Goal: Task Accomplishment & Management: Manage account settings

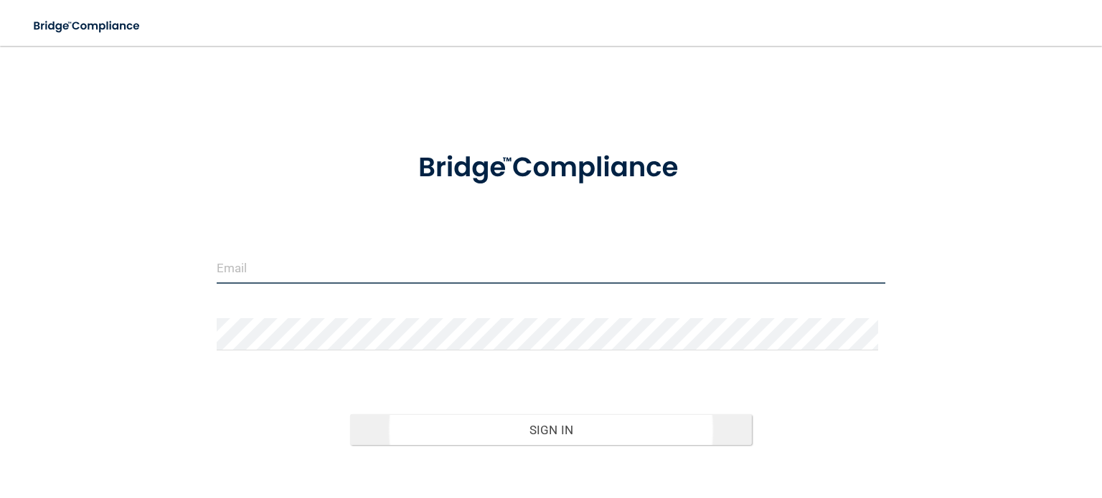
type input "[EMAIL_ADDRESS][DOMAIN_NAME]"
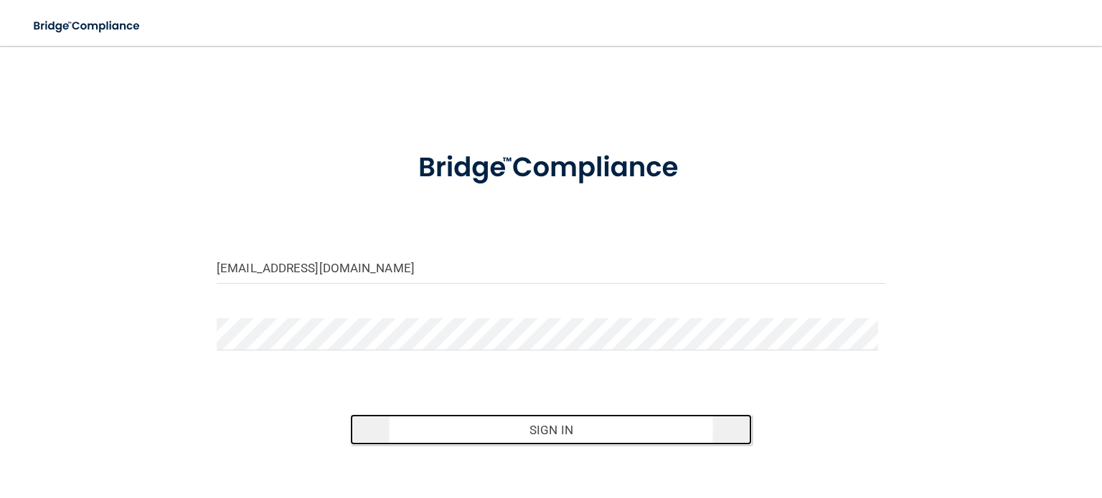
click at [525, 418] on button "Sign In" at bounding box center [550, 431] width 401 height 32
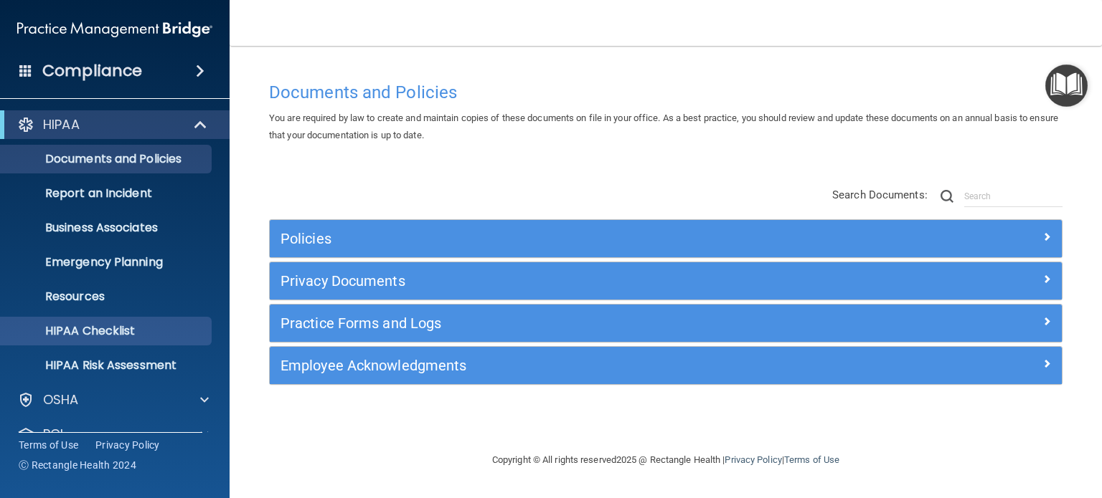
scroll to position [96, 0]
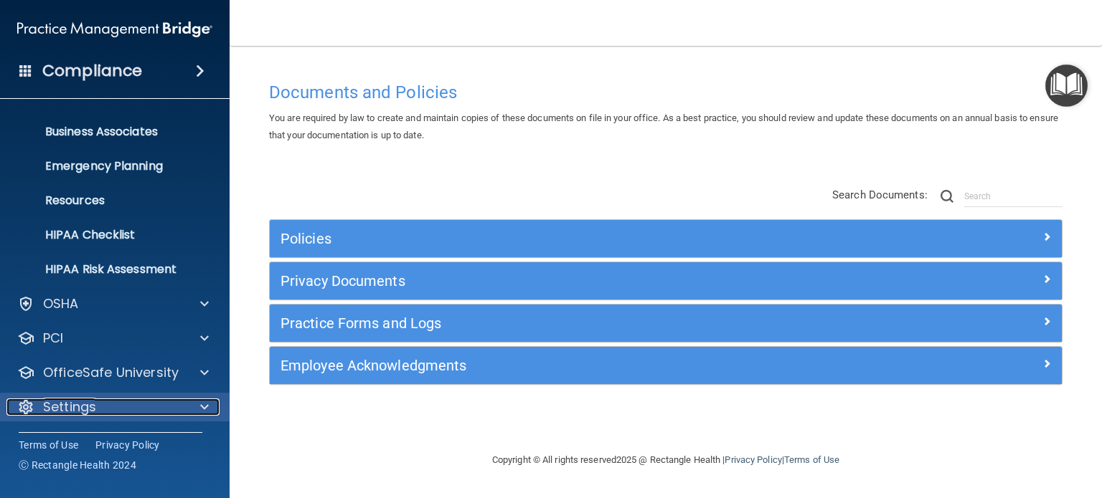
click at [128, 410] on div "Settings" at bounding box center [95, 407] width 178 height 17
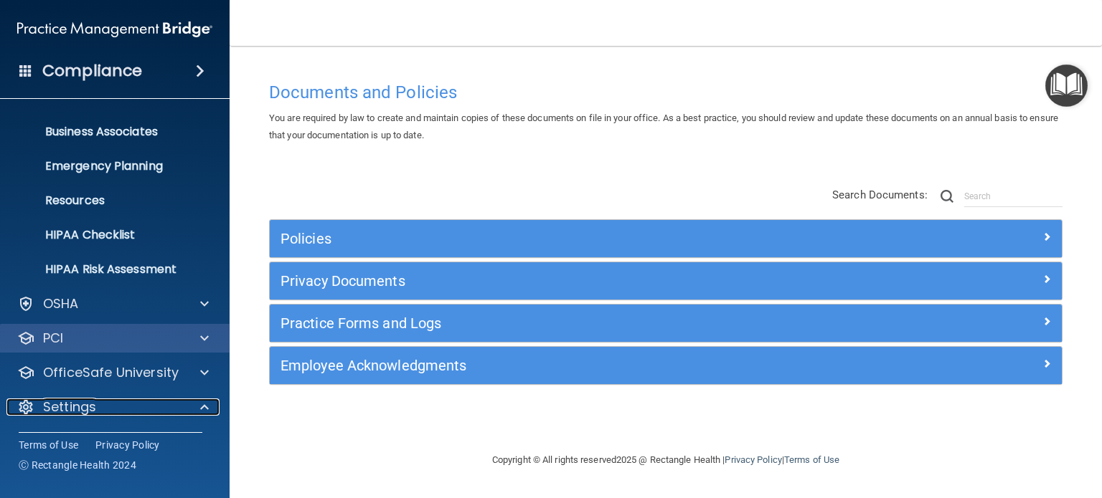
scroll to position [234, 0]
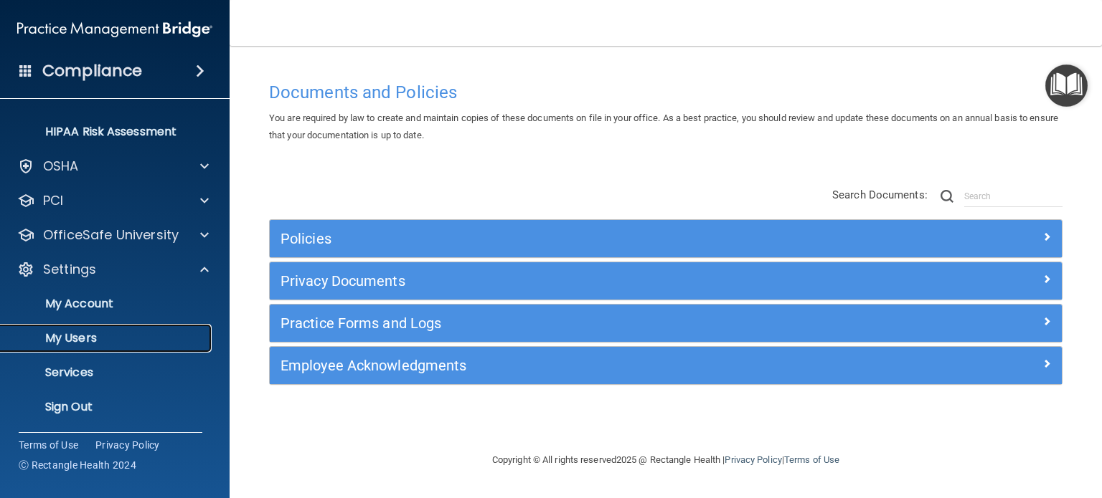
click at [73, 337] on p "My Users" at bounding box center [107, 338] width 196 height 14
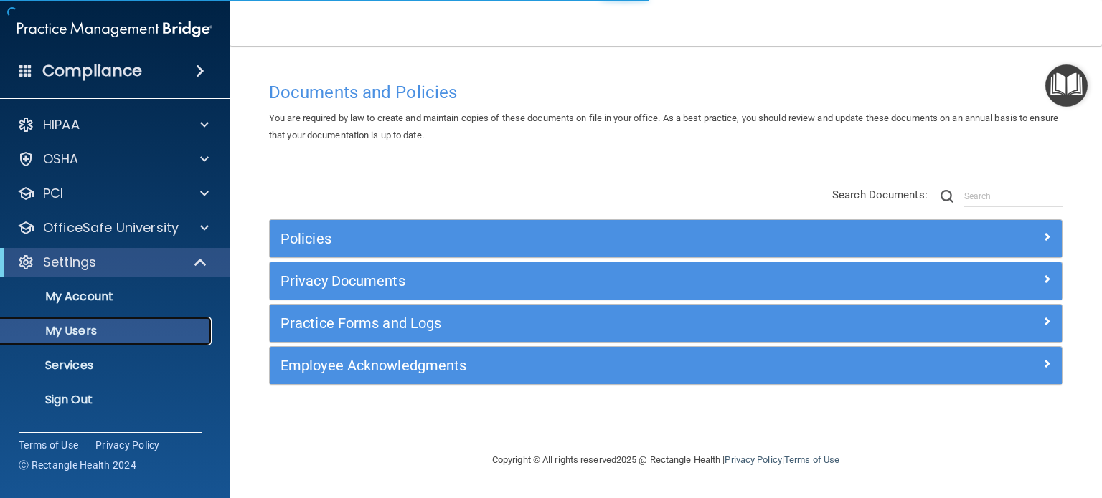
select select "20"
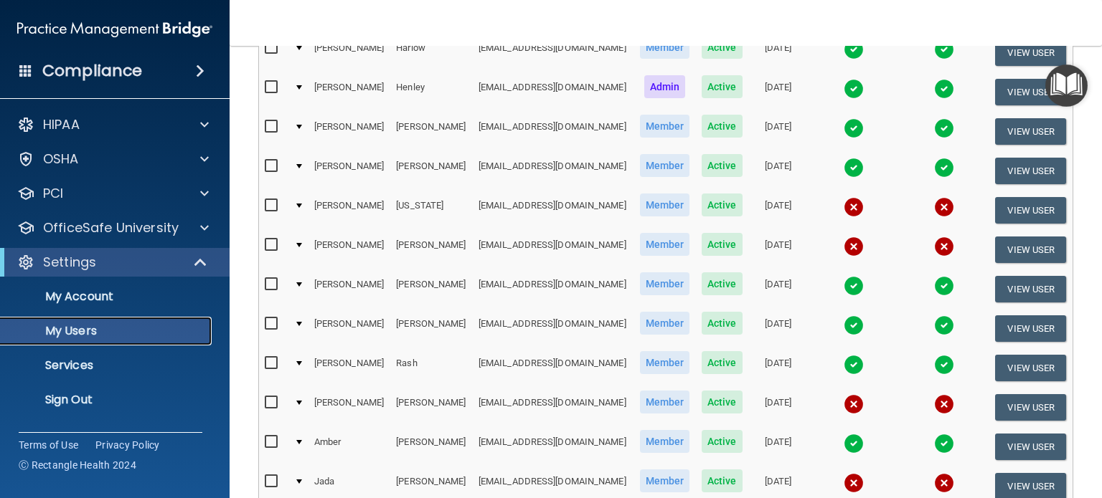
scroll to position [283, 0]
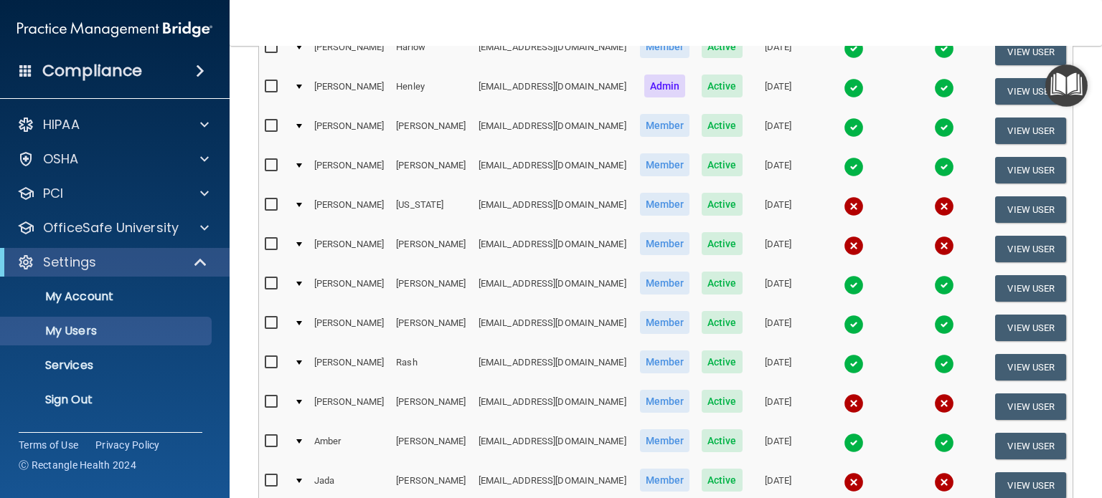
click at [269, 200] on input "checkbox" at bounding box center [273, 204] width 16 height 11
checkbox input "true"
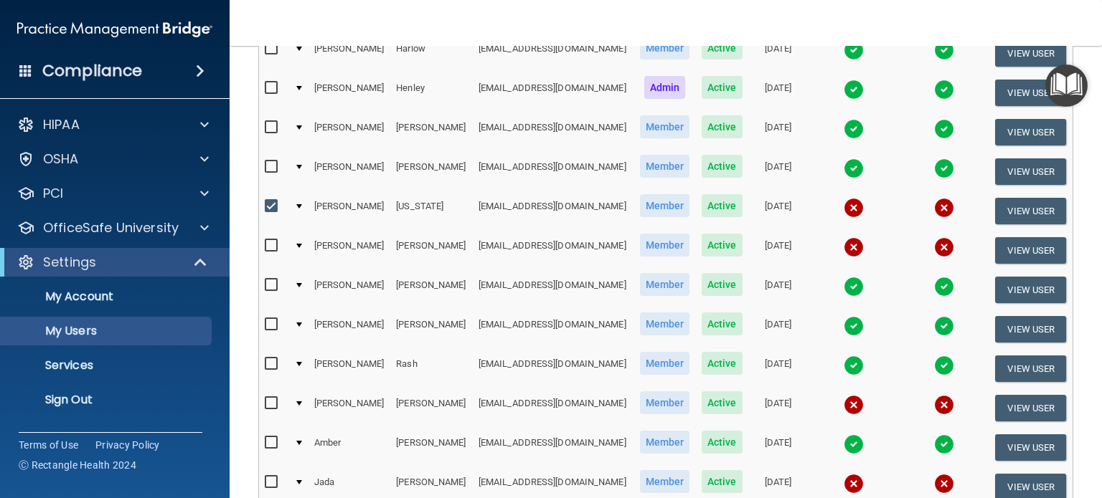
scroll to position [284, 0]
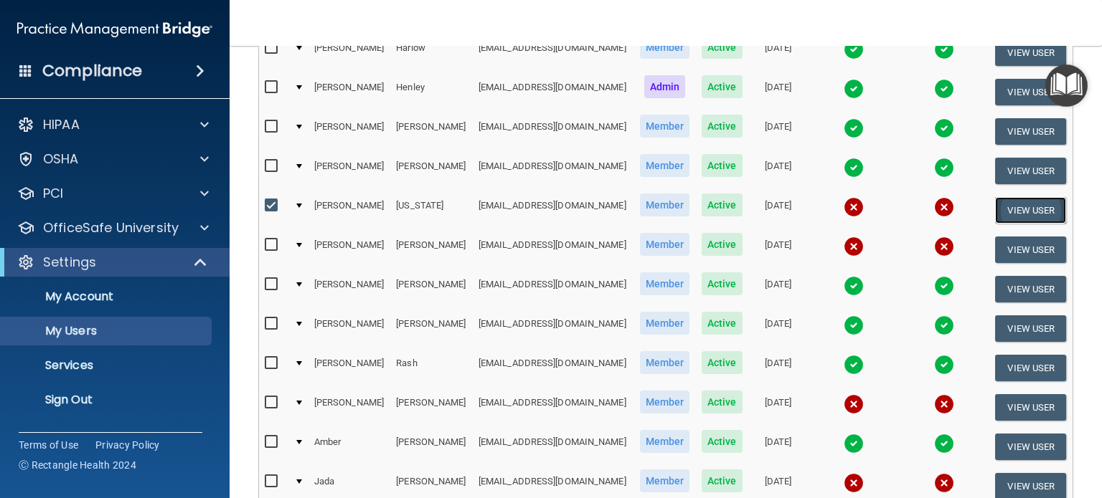
click at [1016, 203] on button "View User" at bounding box center [1030, 210] width 71 height 27
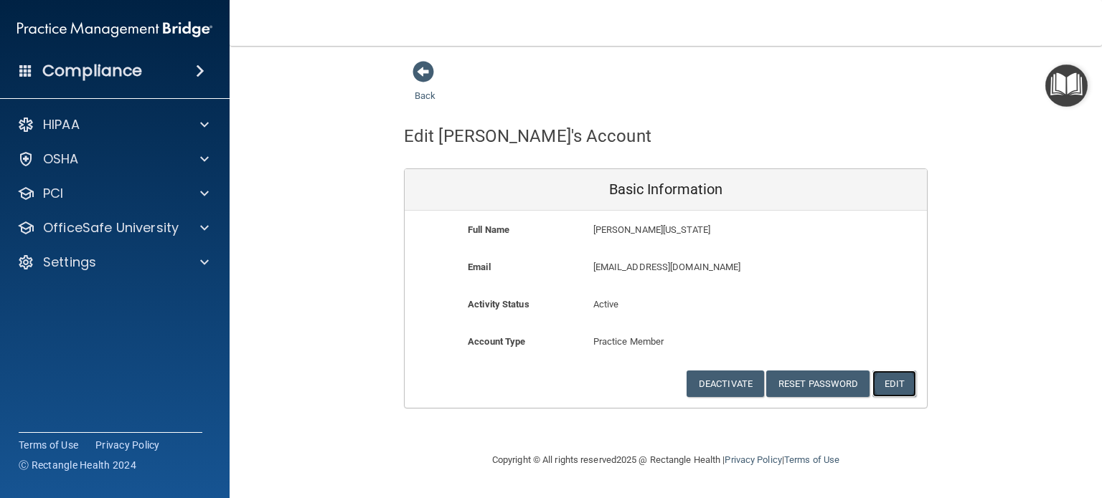
click at [899, 382] on button "Edit" at bounding box center [894, 384] width 44 height 27
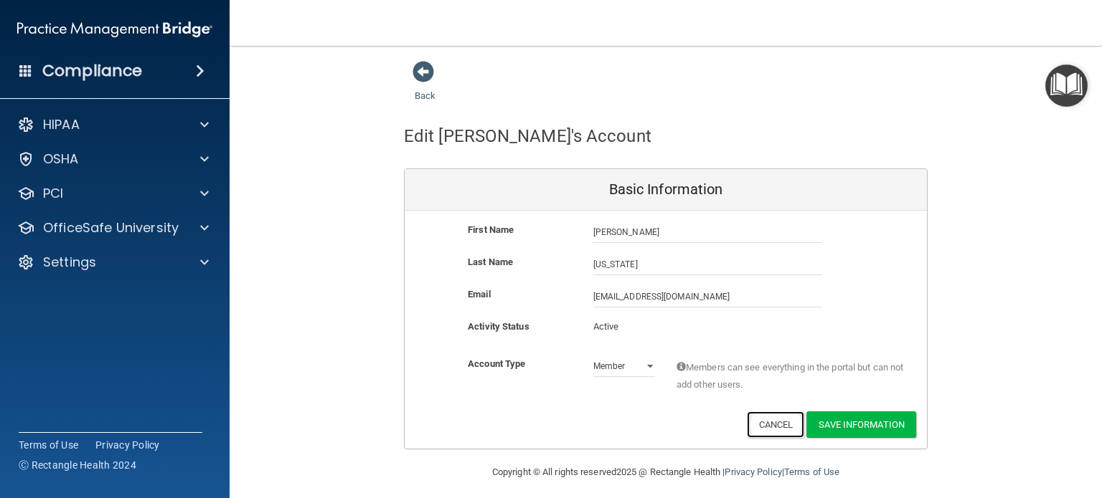
click at [773, 429] on button "Cancel" at bounding box center [776, 425] width 58 height 27
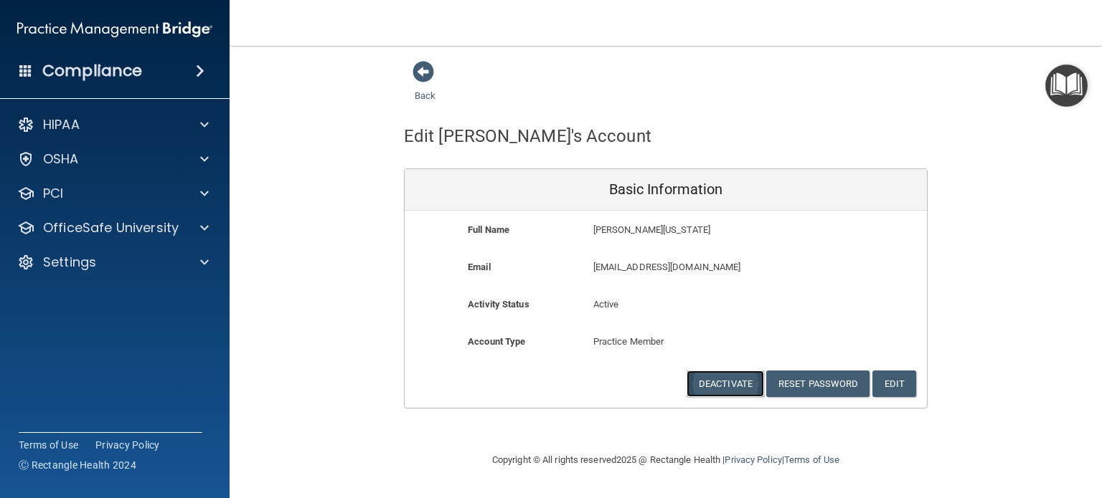
click at [726, 385] on button "Deactivate" at bounding box center [724, 384] width 77 height 27
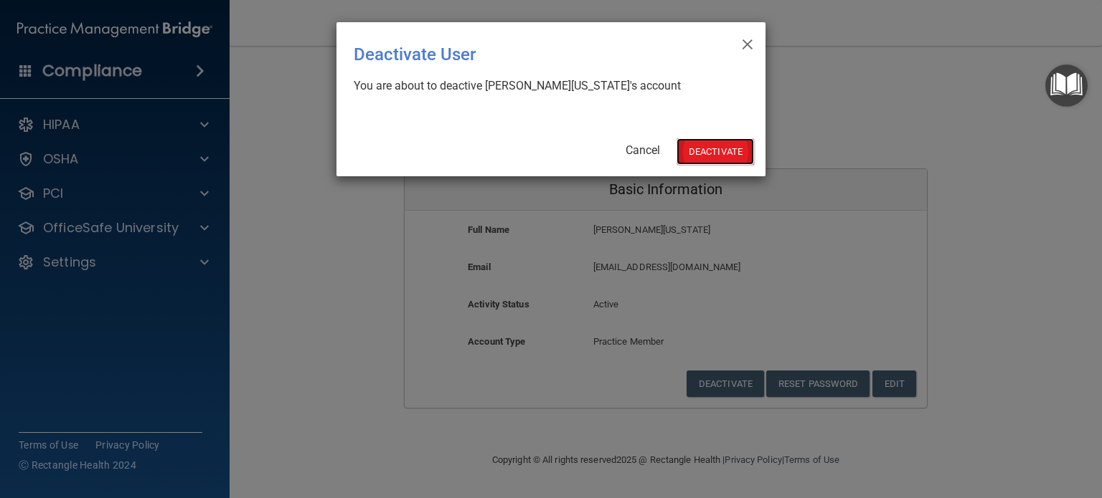
click at [719, 153] on button "Deactivate" at bounding box center [714, 151] width 77 height 27
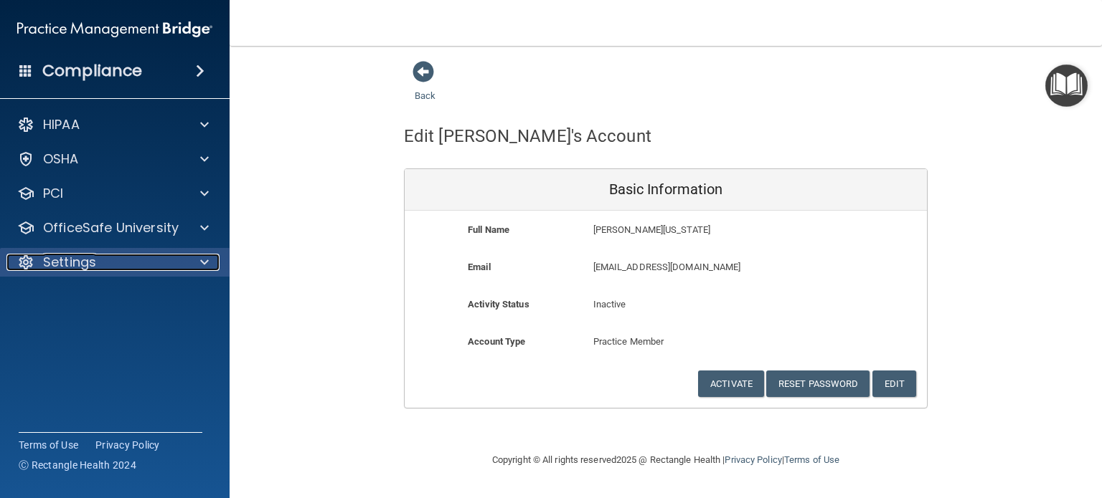
click at [109, 262] on div "Settings" at bounding box center [95, 262] width 178 height 17
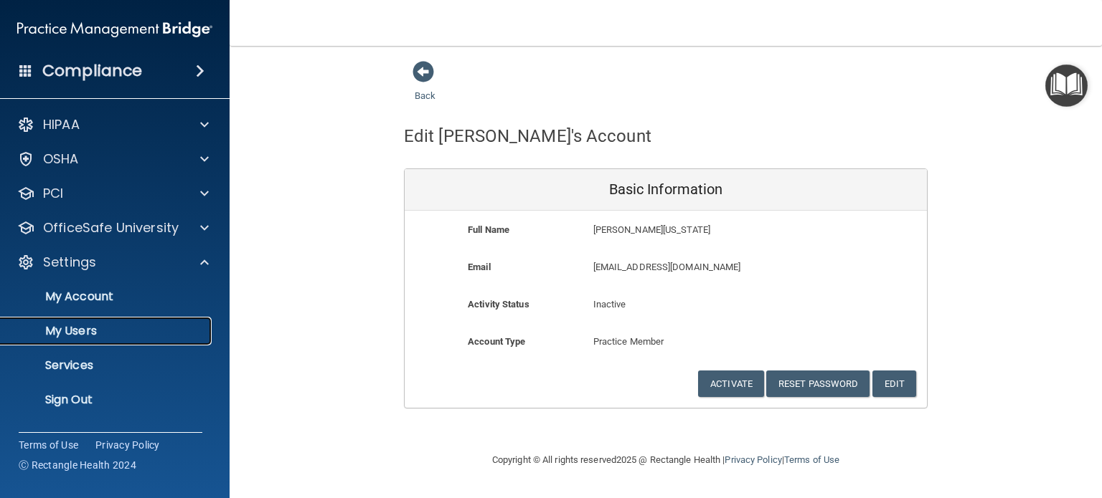
click at [75, 324] on p "My Users" at bounding box center [107, 331] width 196 height 14
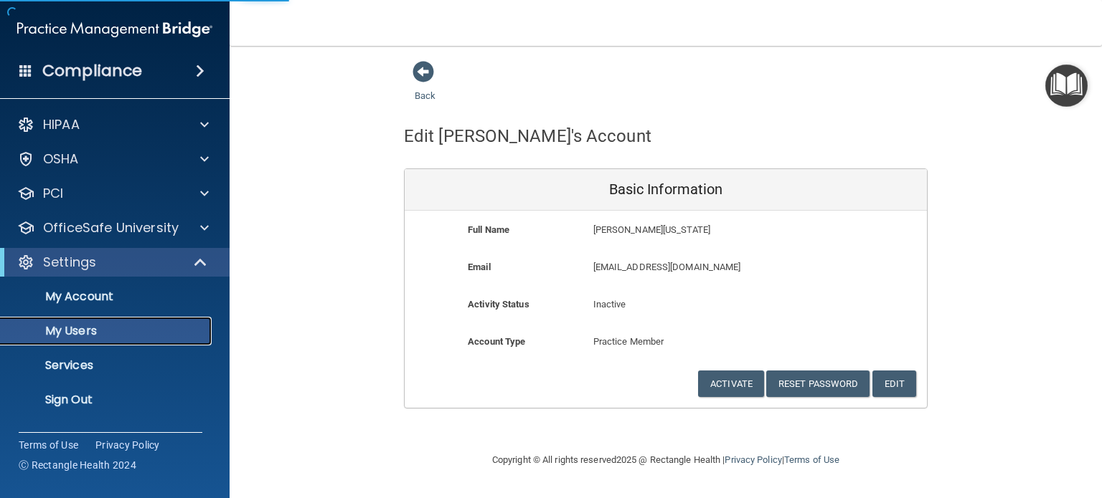
select select "20"
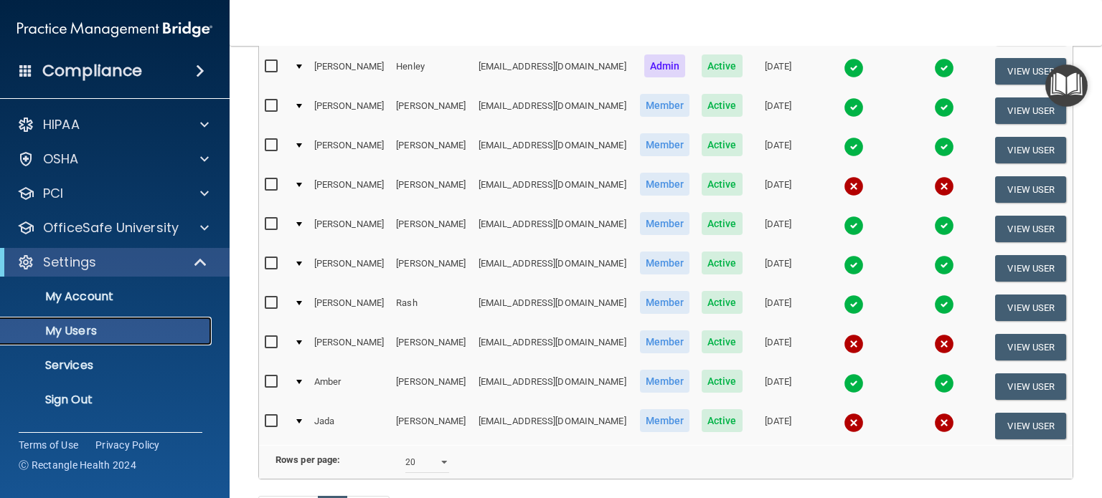
scroll to position [306, 0]
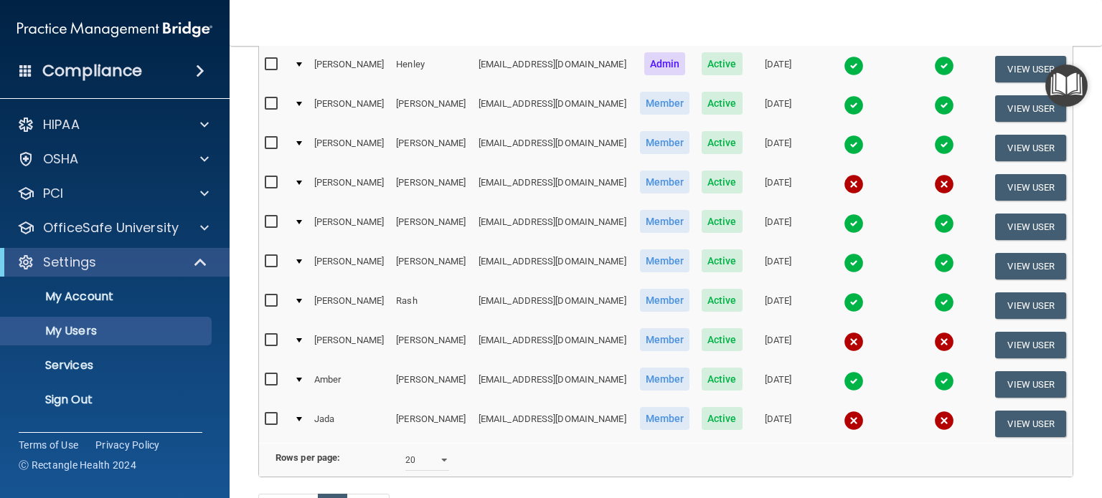
click at [270, 414] on input "checkbox" at bounding box center [273, 419] width 16 height 11
checkbox input "true"
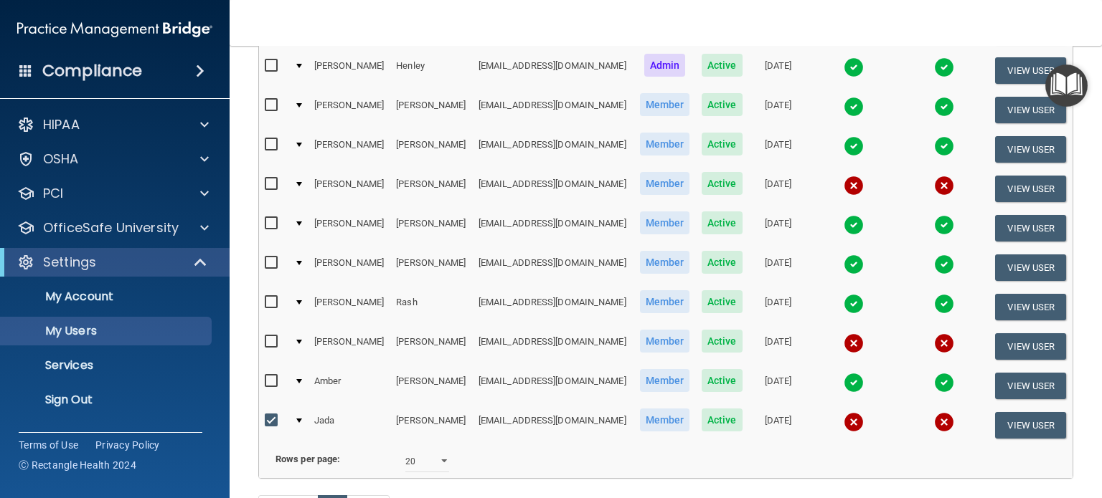
scroll to position [307, 0]
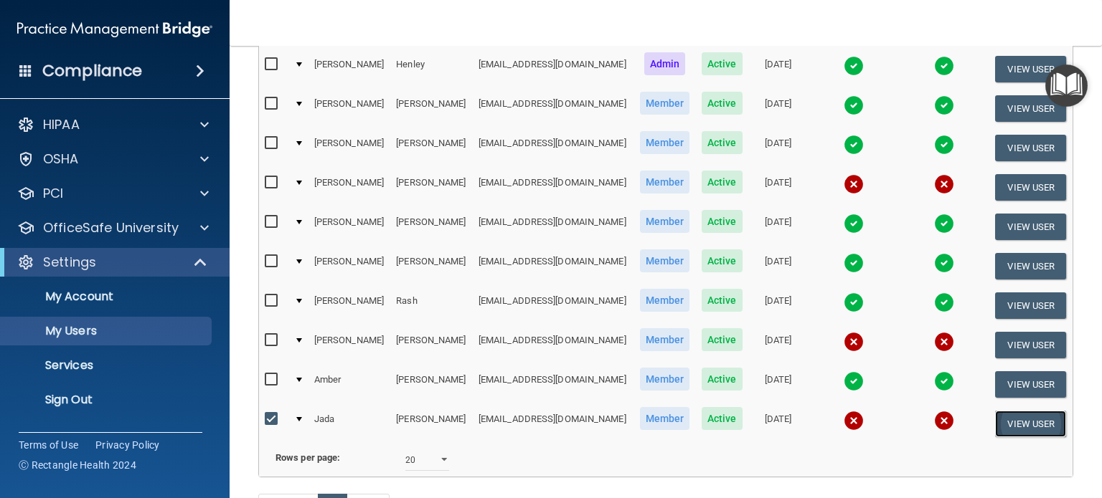
click at [1012, 412] on button "View User" at bounding box center [1030, 424] width 71 height 27
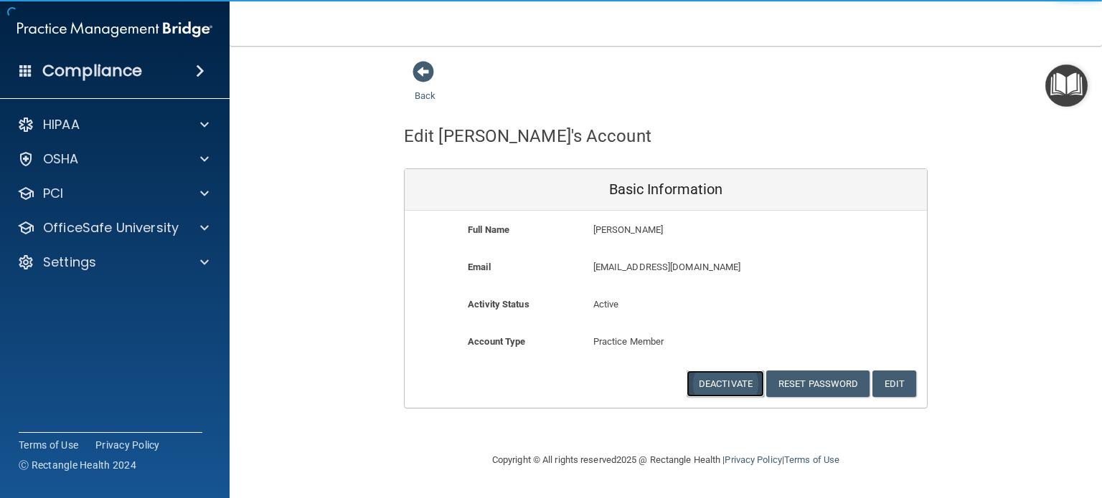
click at [717, 381] on button "Deactivate" at bounding box center [724, 384] width 77 height 27
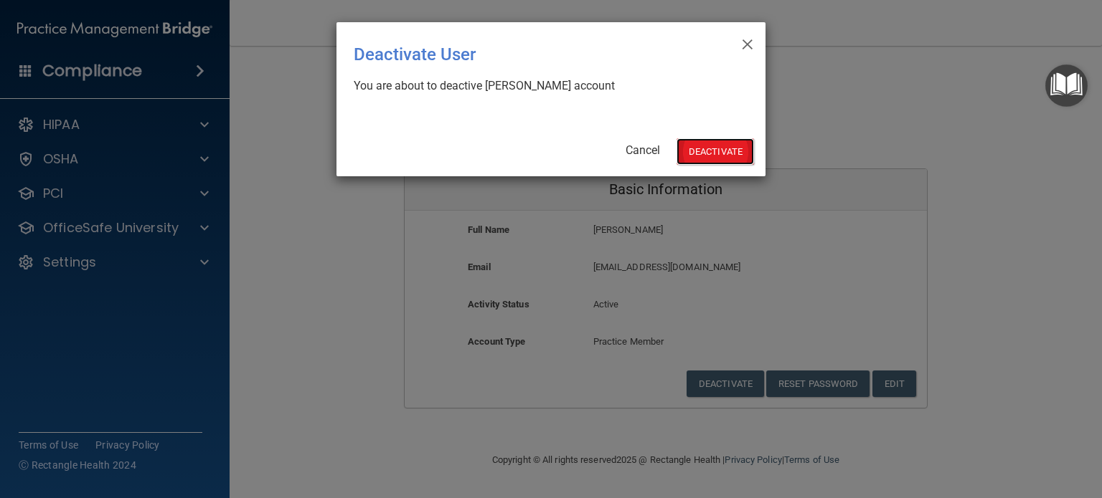
click at [696, 146] on button "Deactivate" at bounding box center [714, 151] width 77 height 27
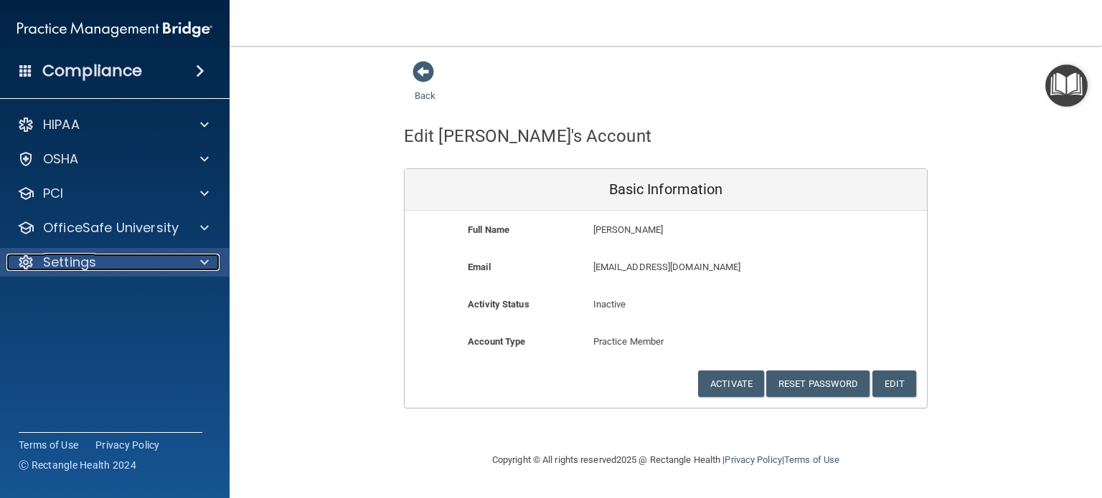
click at [100, 269] on div "Settings" at bounding box center [95, 262] width 178 height 17
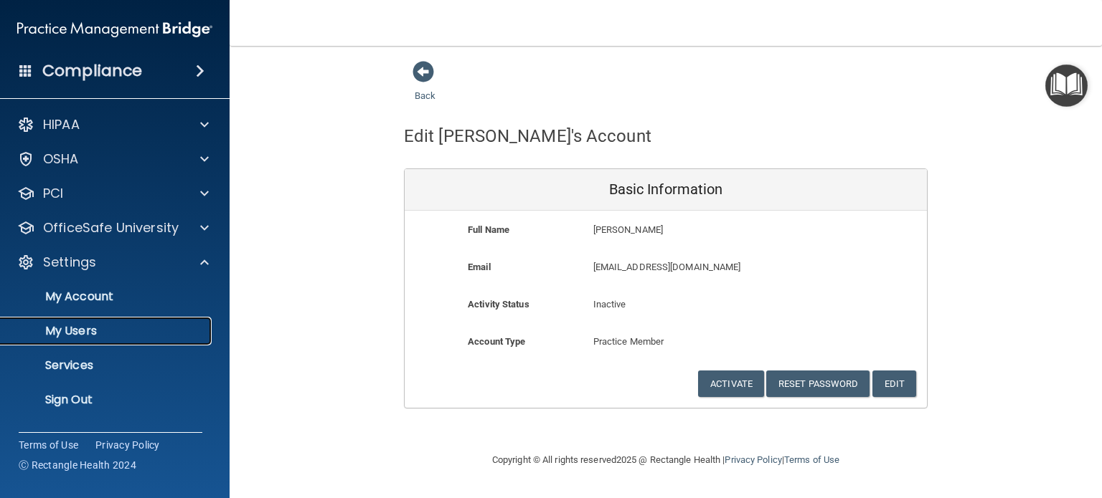
click at [82, 326] on p "My Users" at bounding box center [107, 331] width 196 height 14
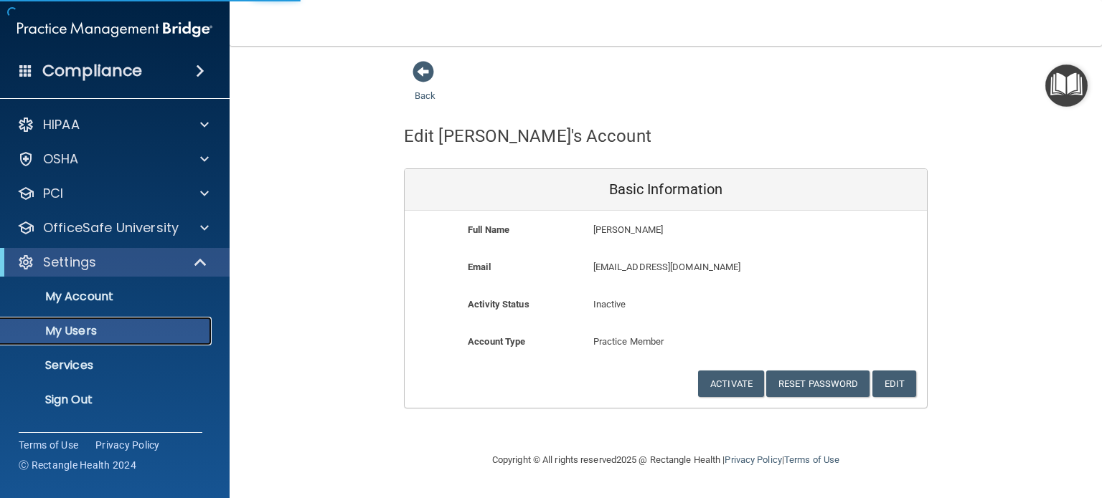
select select "20"
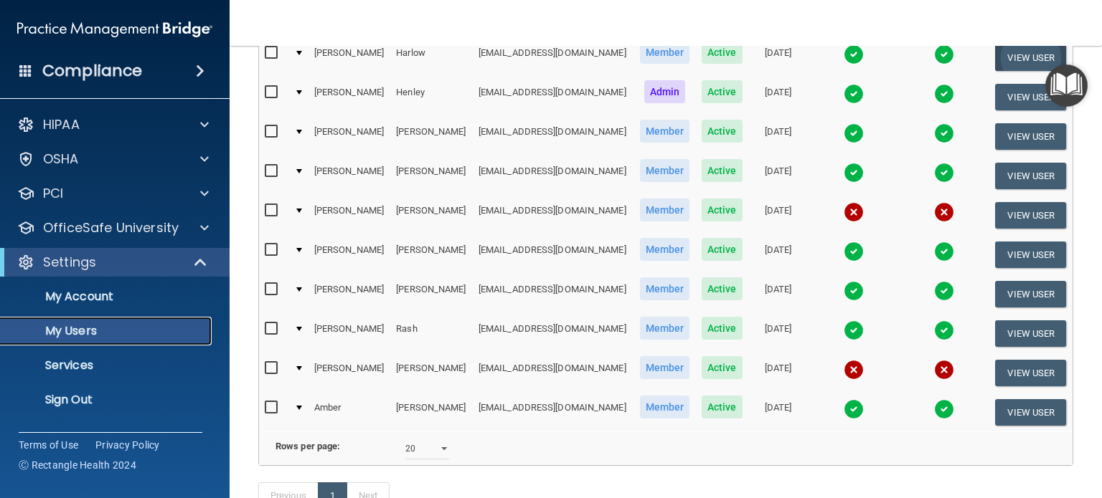
scroll to position [278, 0]
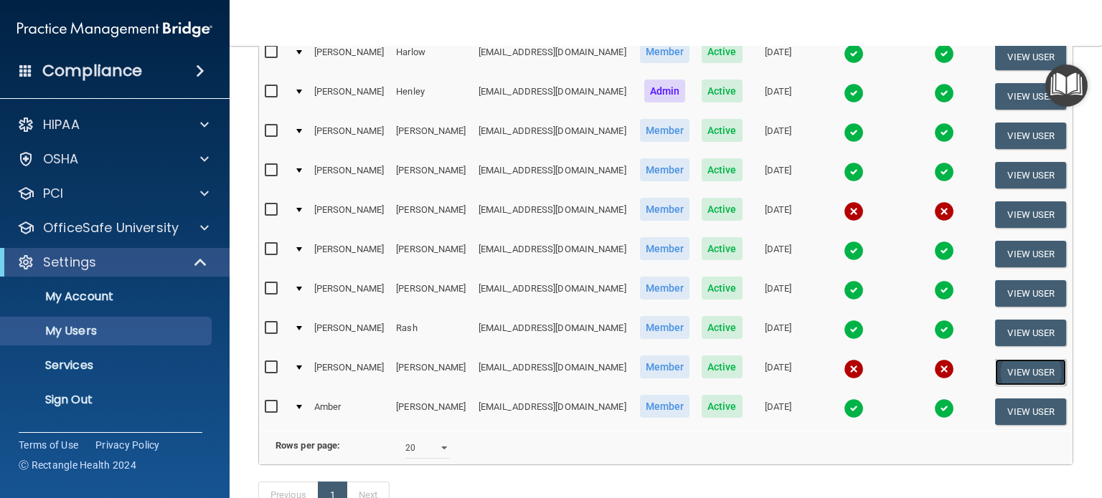
click at [1006, 363] on button "View User" at bounding box center [1030, 372] width 71 height 27
